Goal: Information Seeking & Learning: Learn about a topic

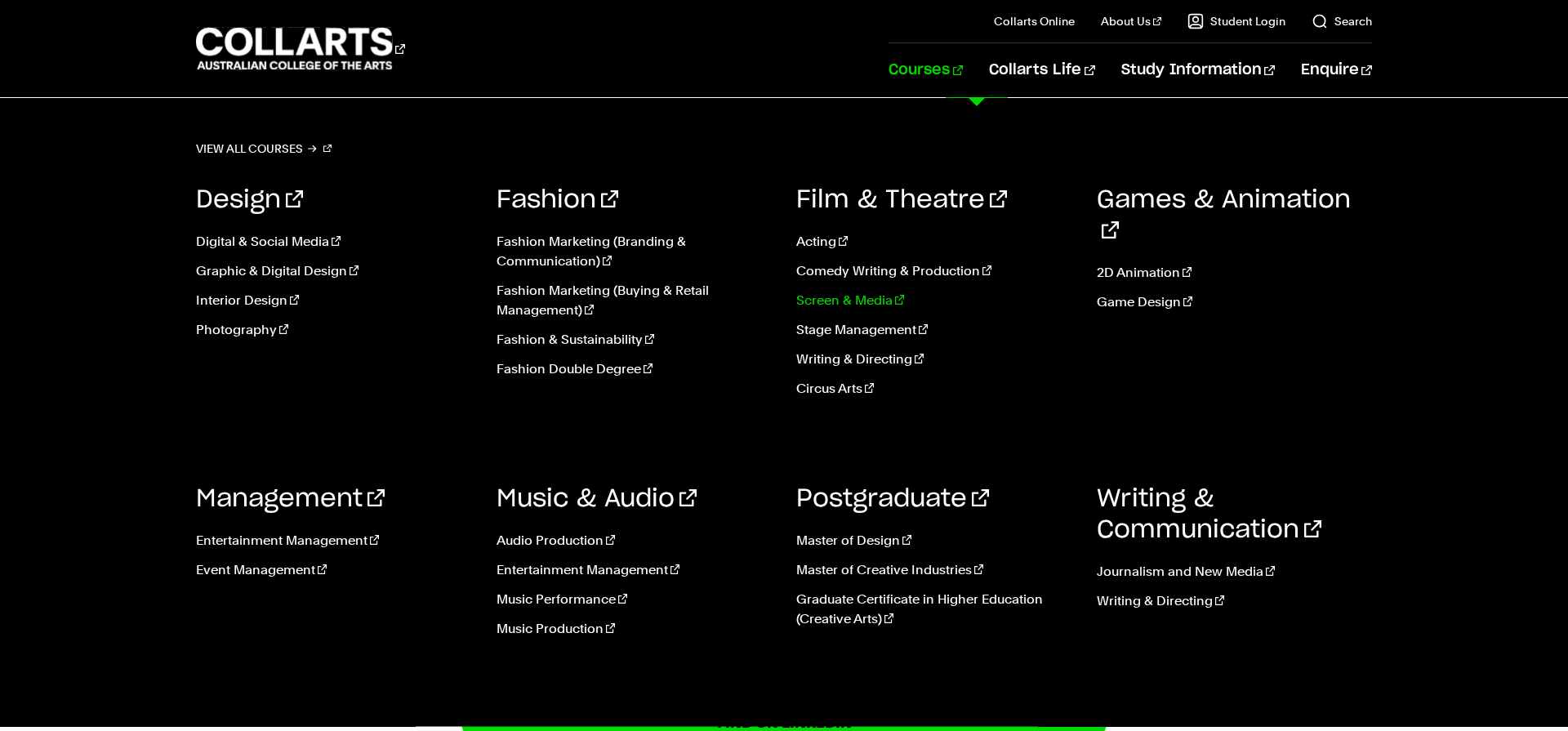
click at [834, 302] on link "Screen & Media" at bounding box center [934, 300] width 276 height 20
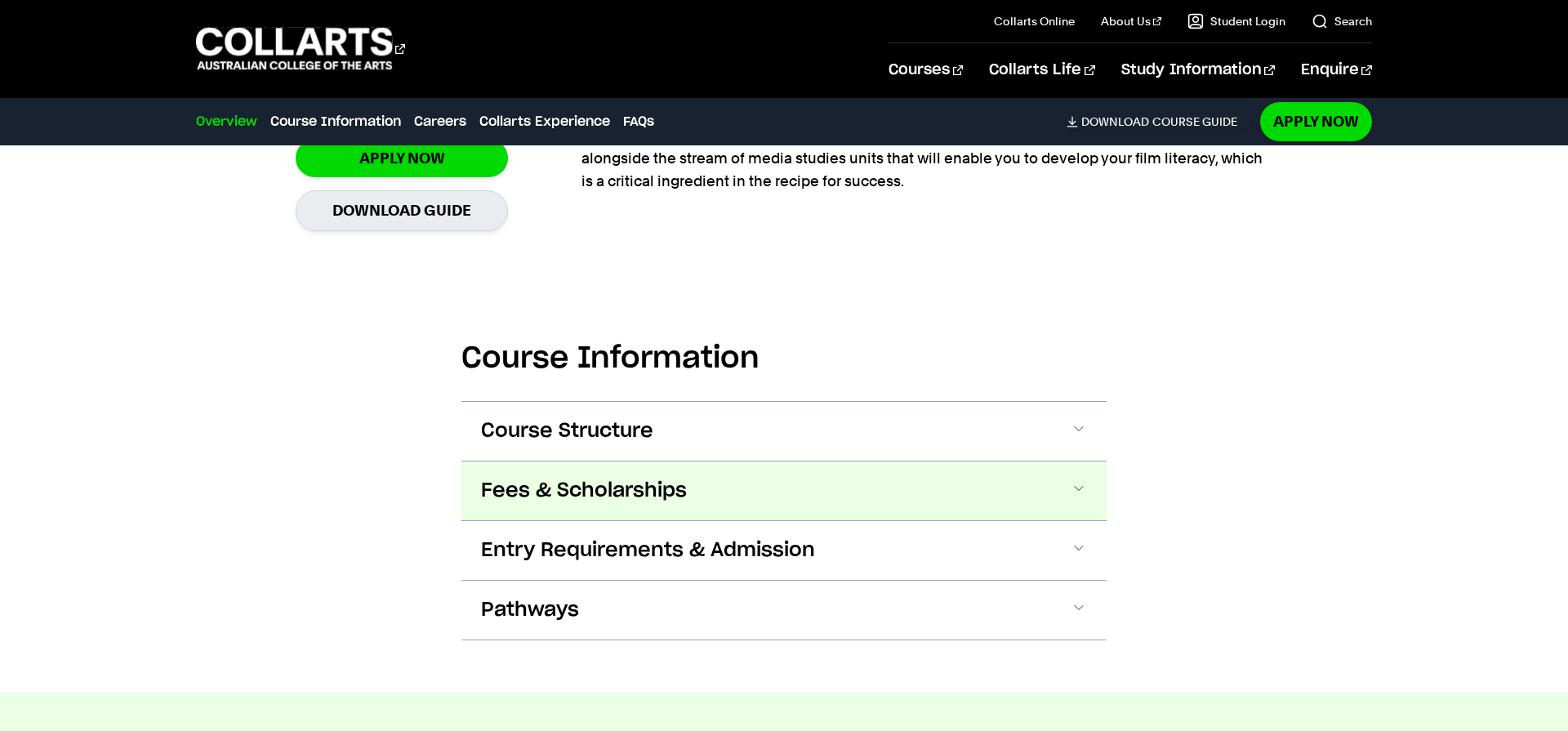
scroll to position [1471, 0]
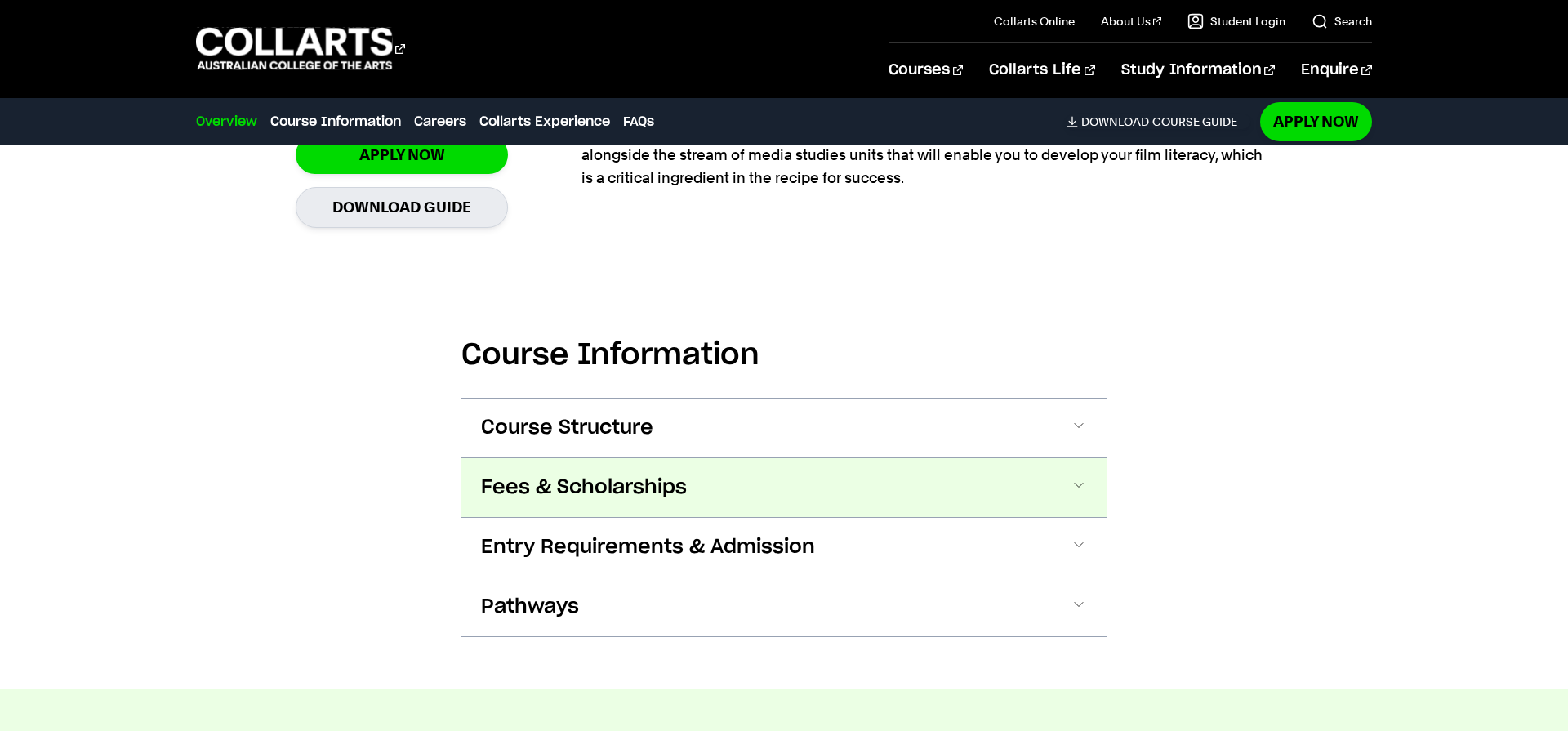
click at [597, 483] on span "Fees & Scholarships" at bounding box center [584, 487] width 205 height 26
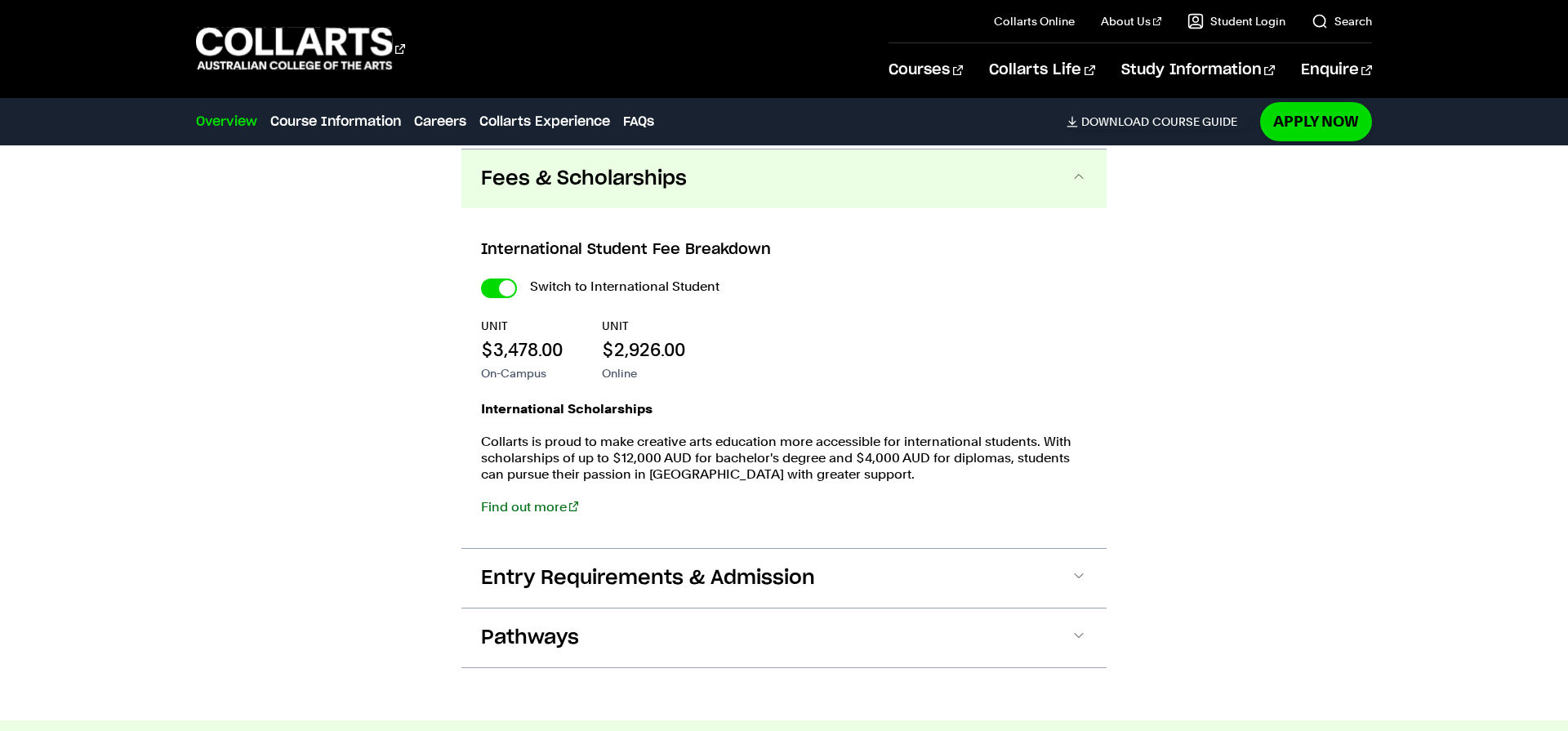
scroll to position [1782, 0]
click at [498, 289] on input "International Student" at bounding box center [499, 286] width 36 height 20
checkbox input "false"
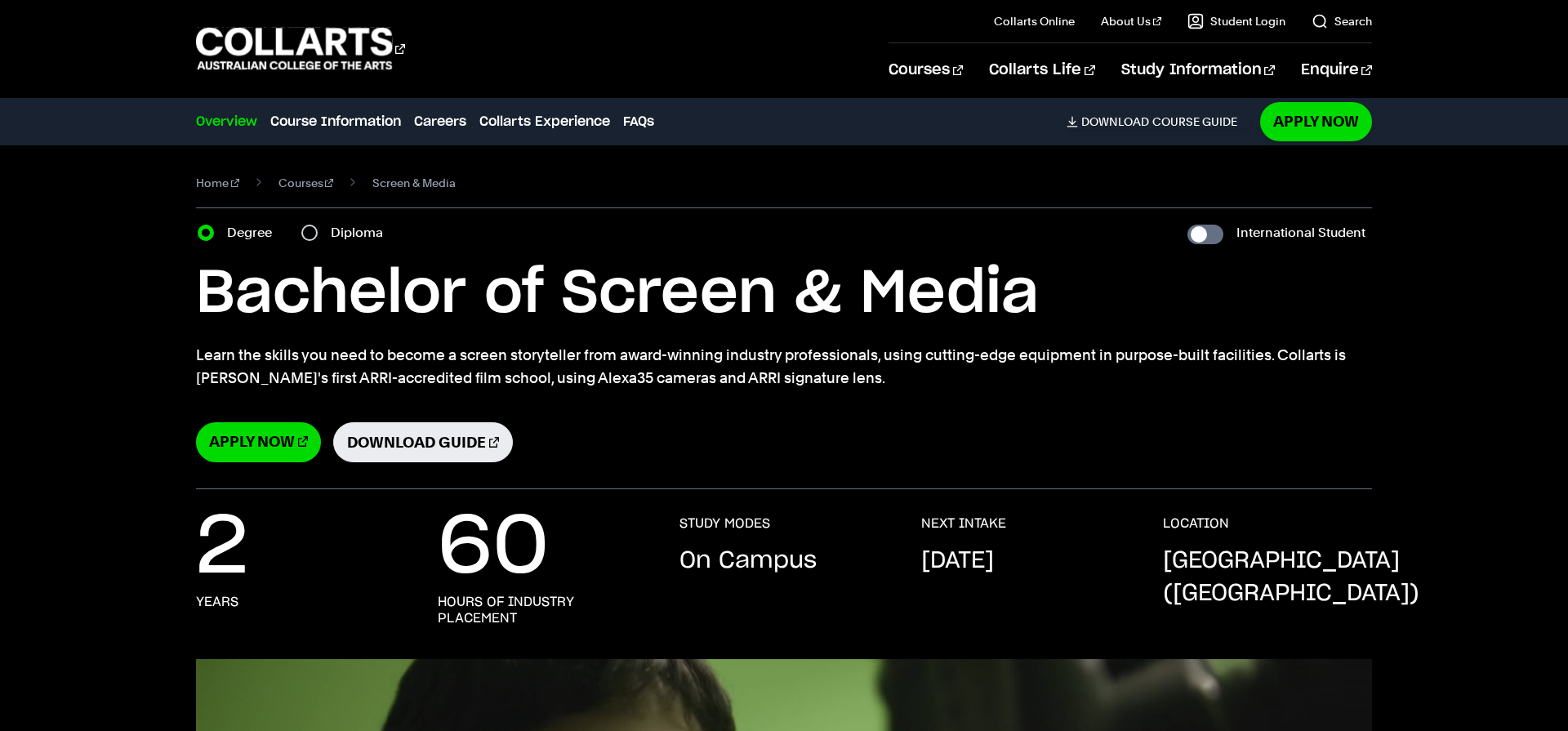
click at [663, 394] on div "Bachelor of Screen & Media Learn the skills you need to become a screen storyte…" at bounding box center [784, 360] width 1176 height 206
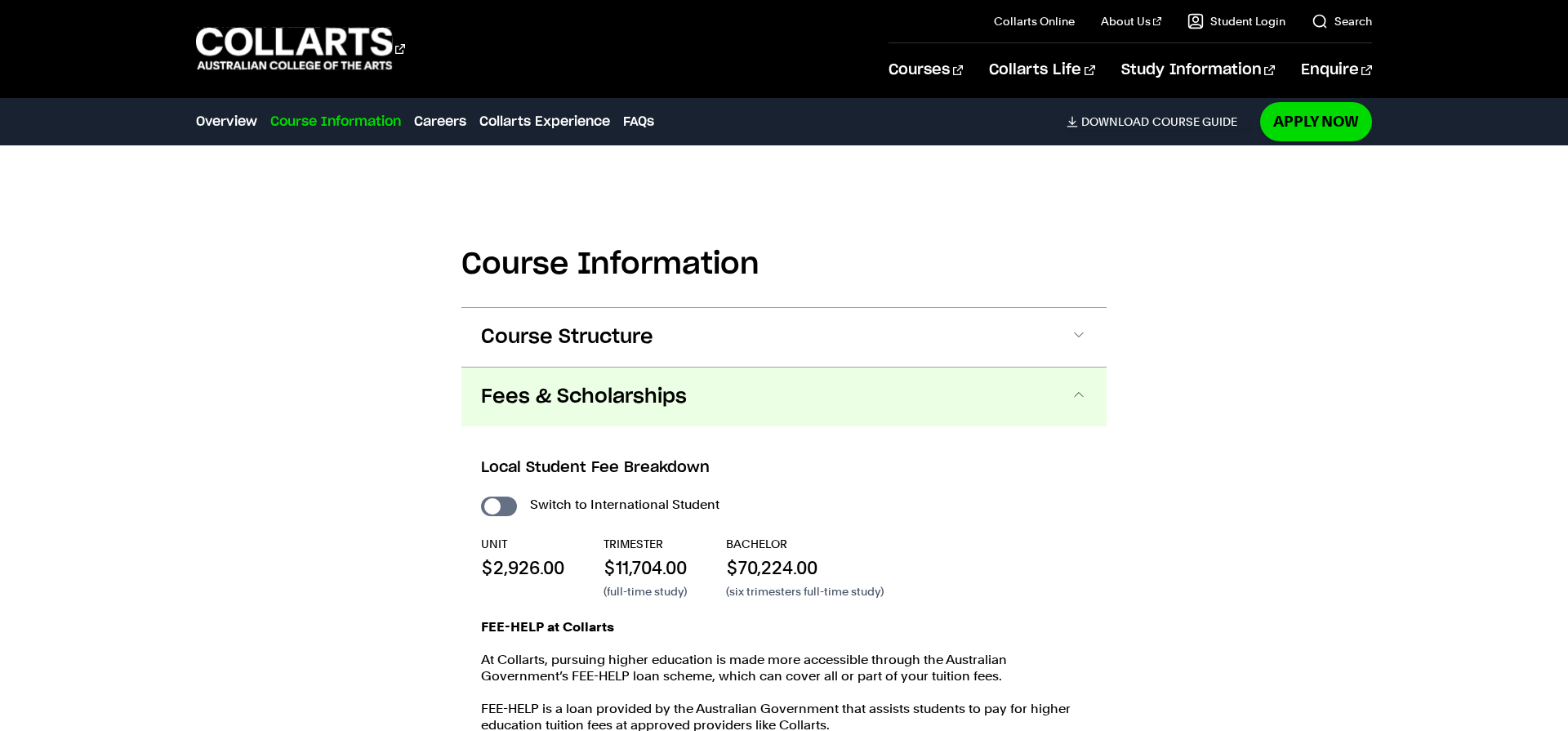
scroll to position [1636, 0]
click at [1005, 419] on button "Fees & Scholarships" at bounding box center [784, 395] width 646 height 59
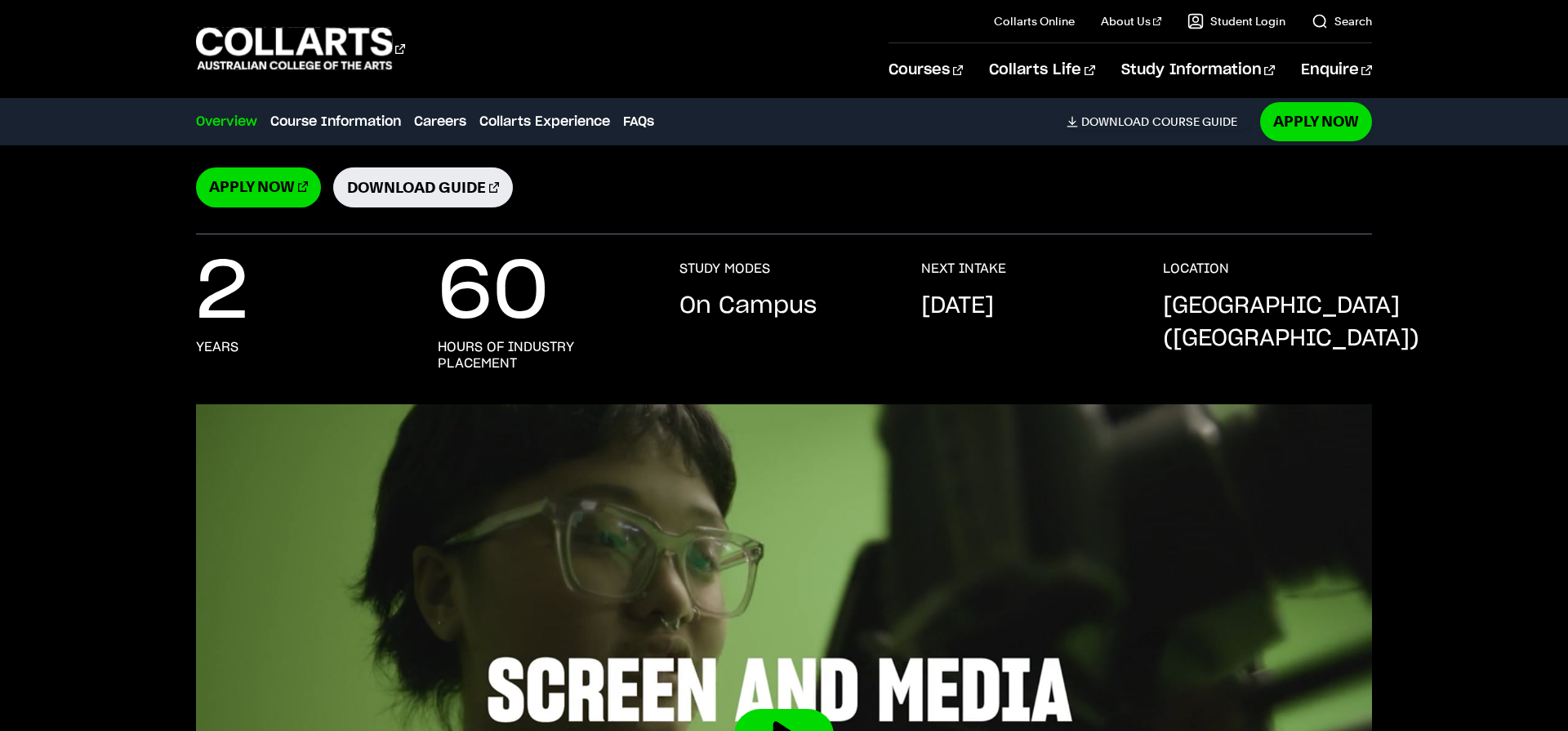
scroll to position [0, 0]
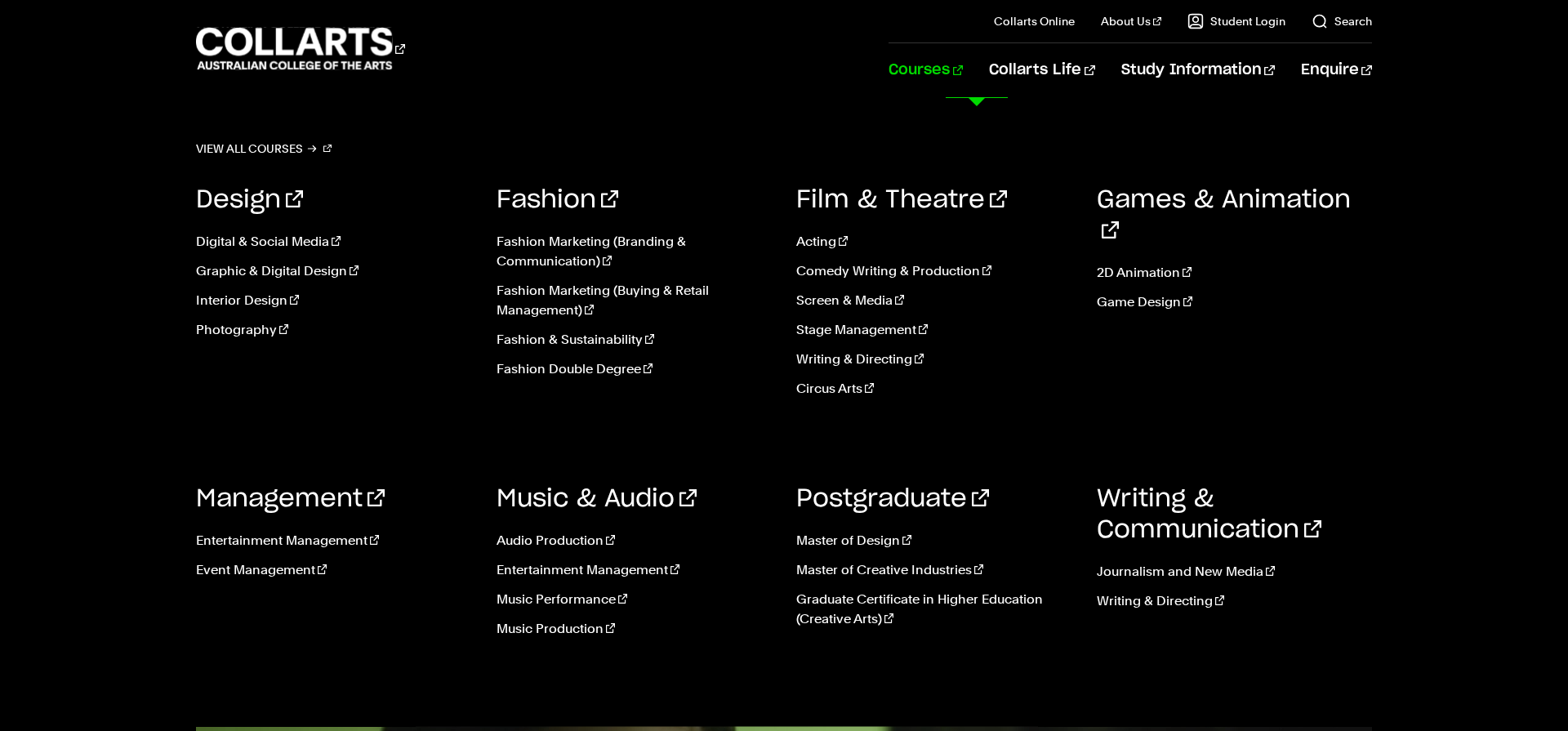
click at [963, 66] on link "Courses" at bounding box center [926, 69] width 74 height 54
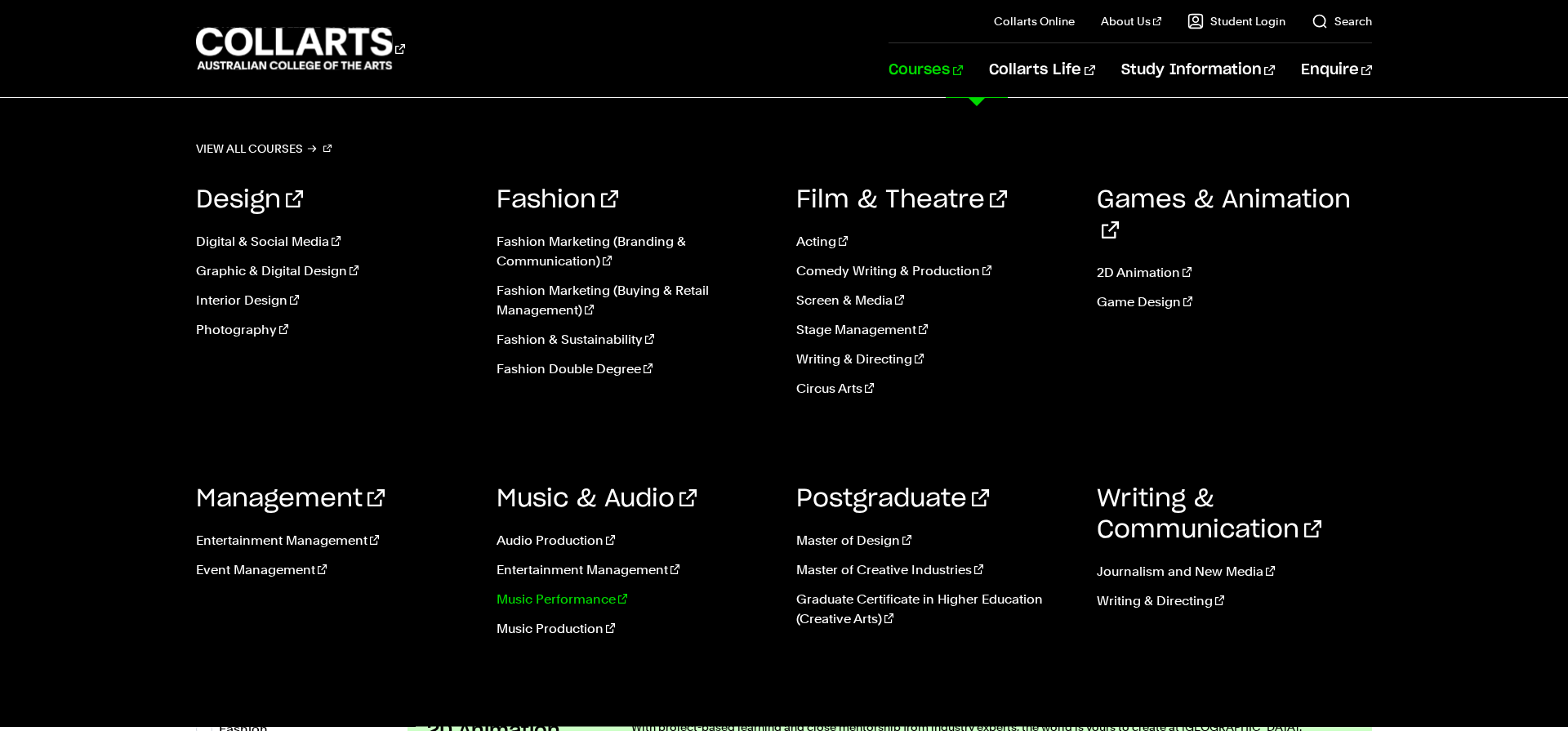
click at [546, 592] on link "Music Performance" at bounding box center [635, 600] width 276 height 20
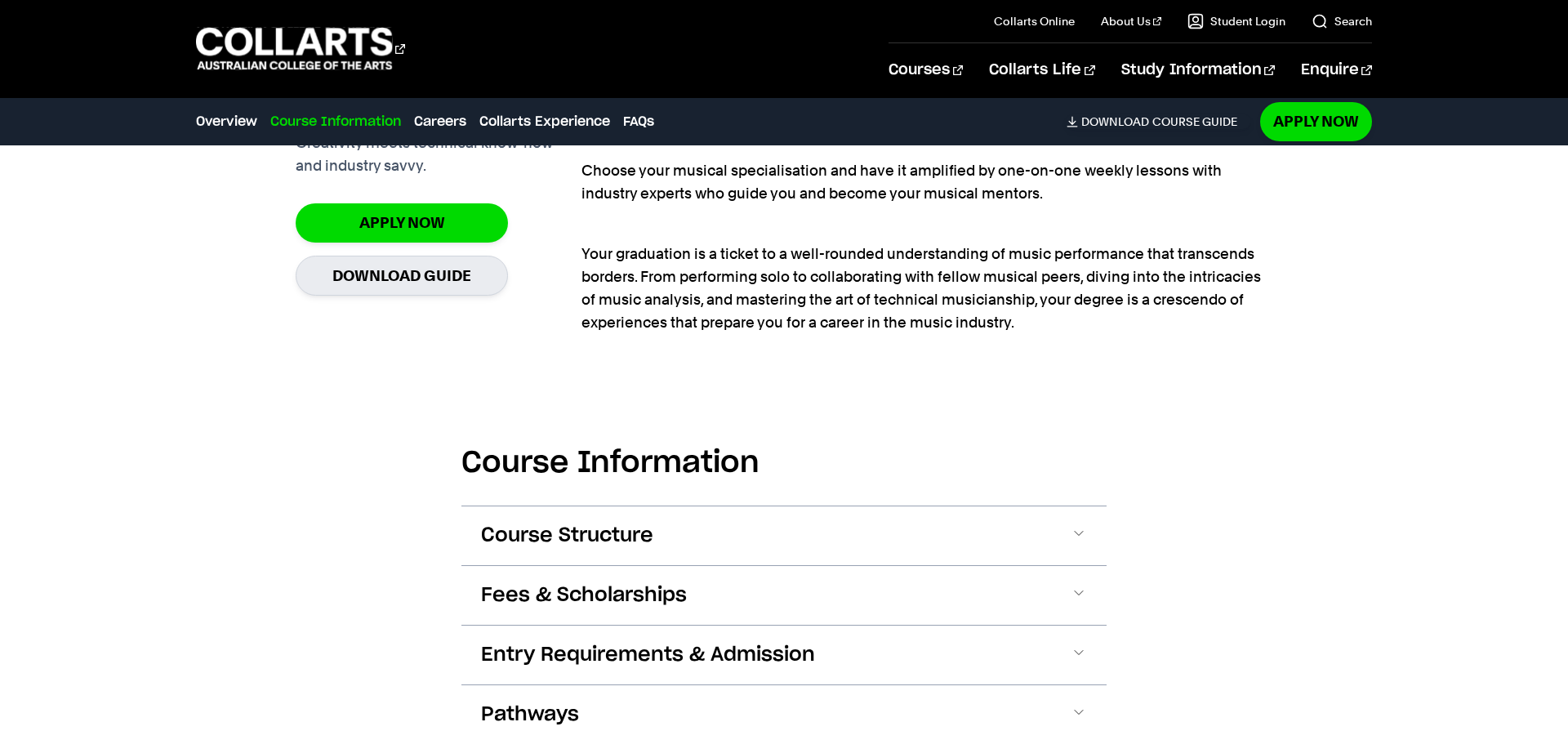
scroll to position [1404, 0]
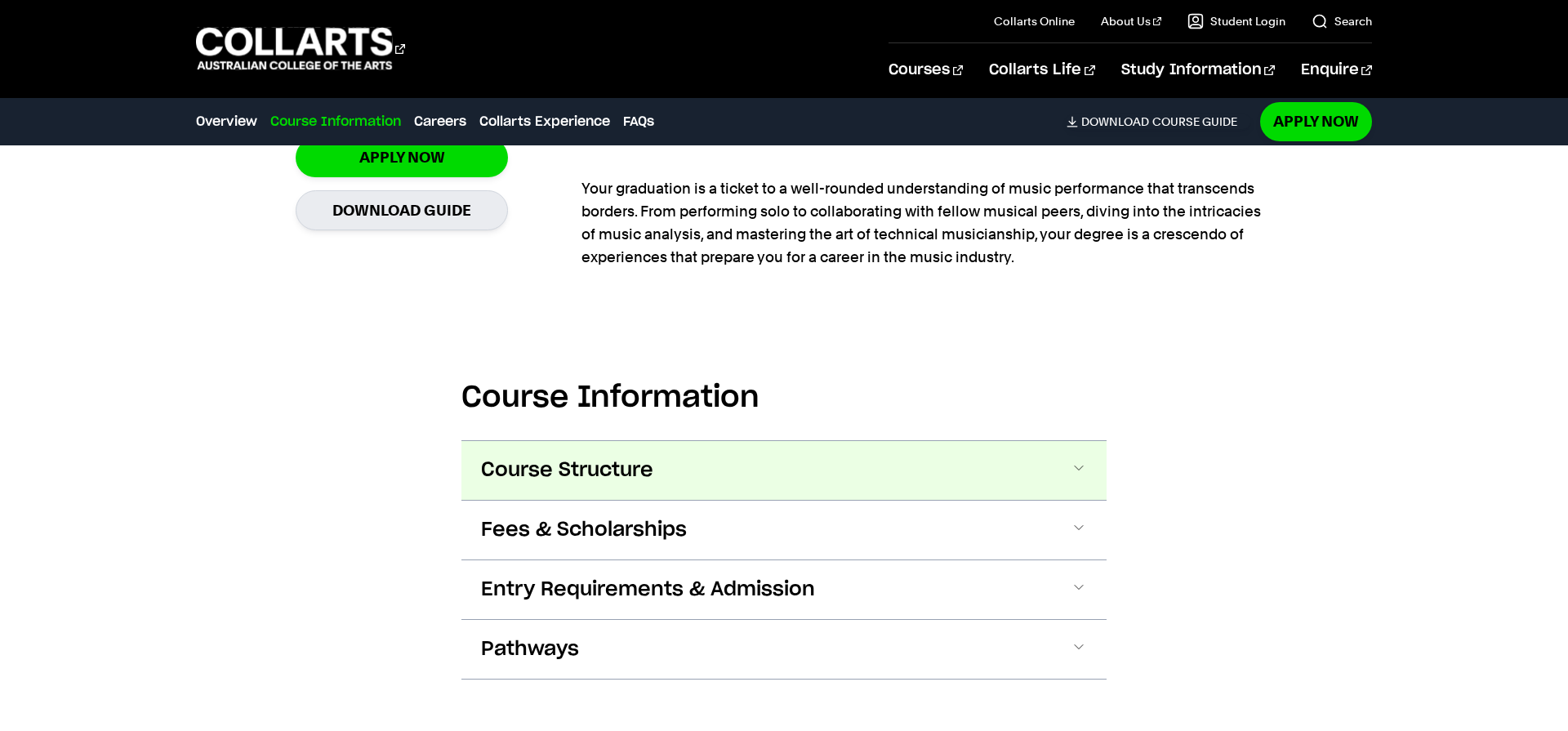
click at [732, 488] on button "Course Structure" at bounding box center [784, 471] width 646 height 59
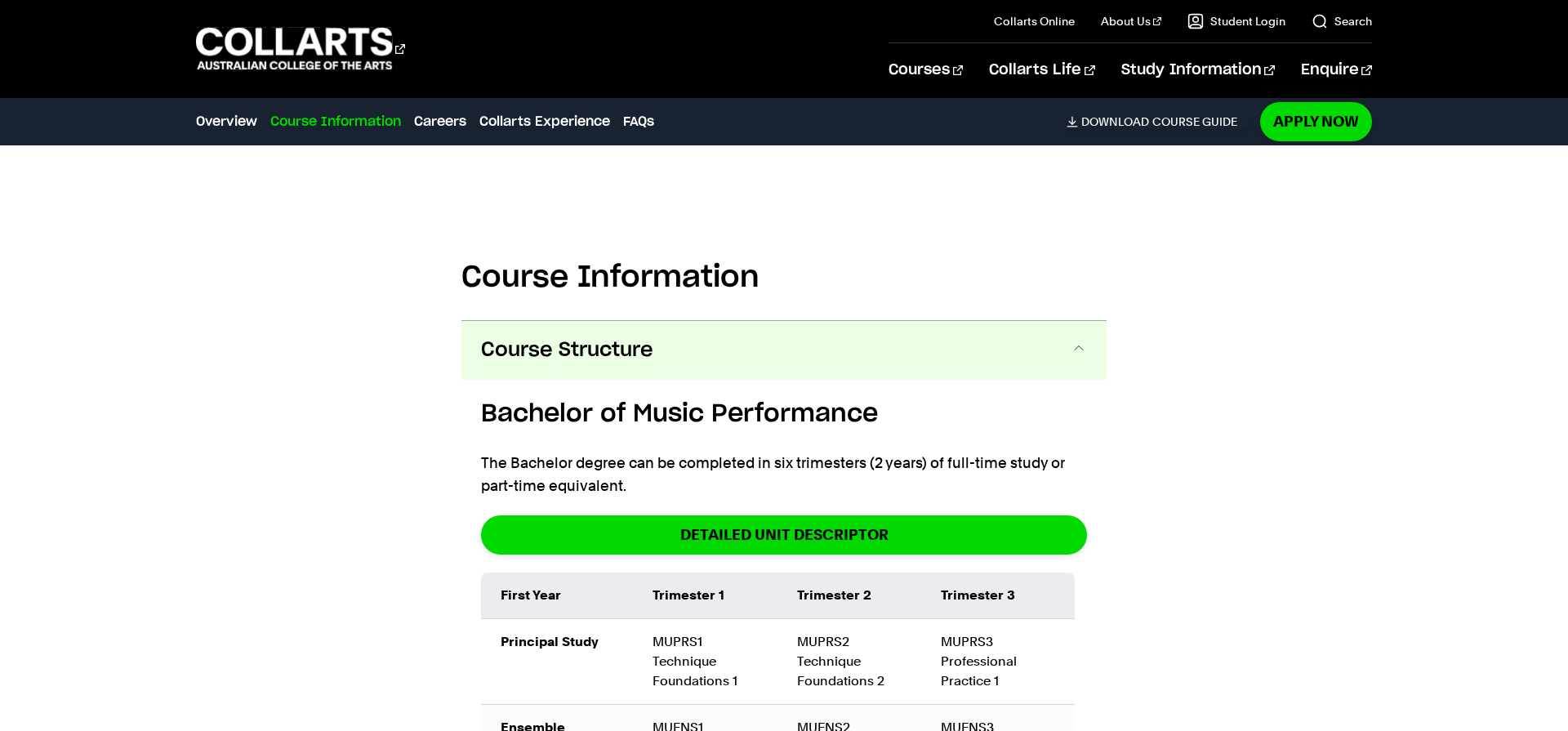
scroll to position [1524, 0]
click at [662, 360] on button "Course Structure" at bounding box center [784, 351] width 646 height 59
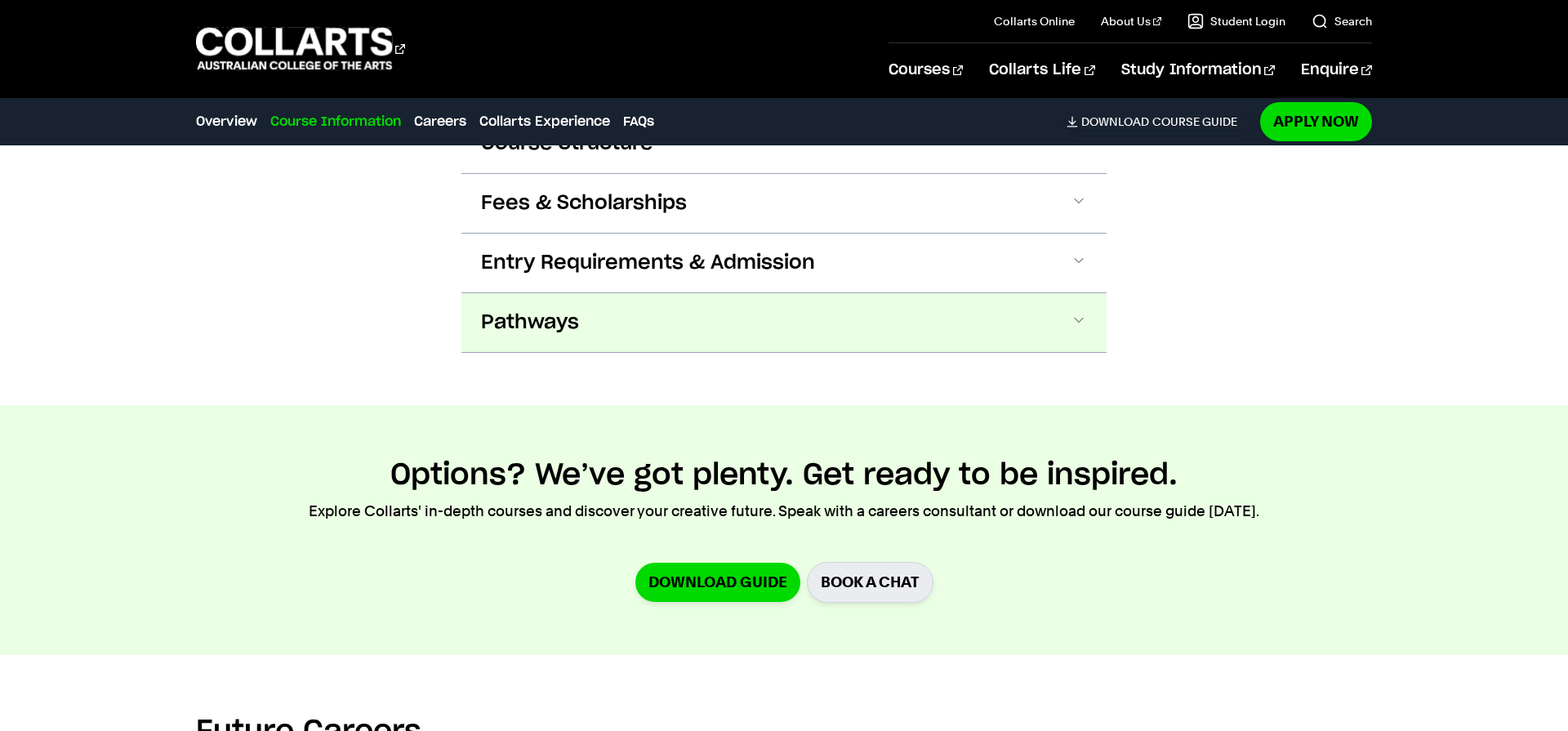
click at [675, 332] on button "Pathways" at bounding box center [784, 323] width 646 height 59
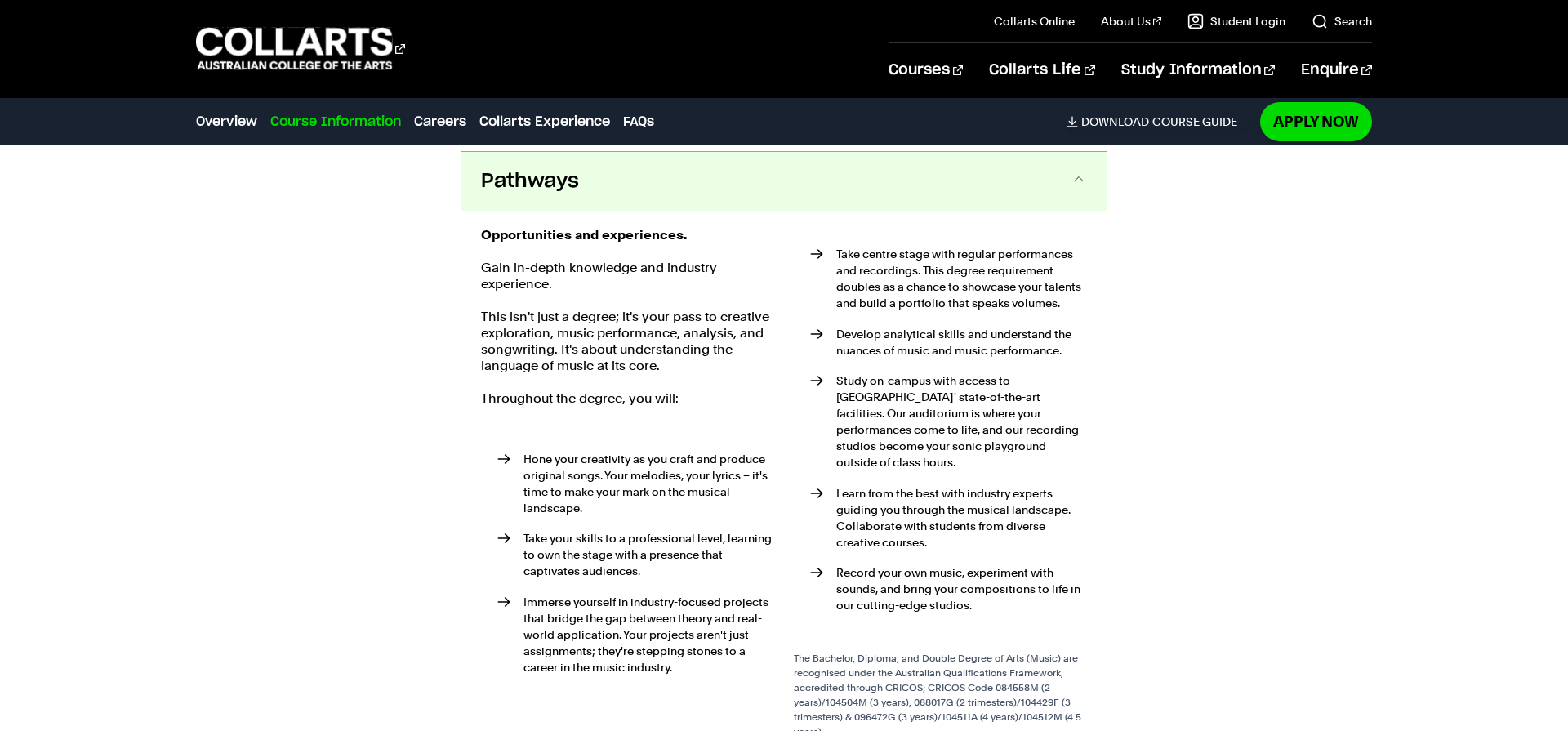
scroll to position [1877, 0]
